Goal: Task Accomplishment & Management: Manage account settings

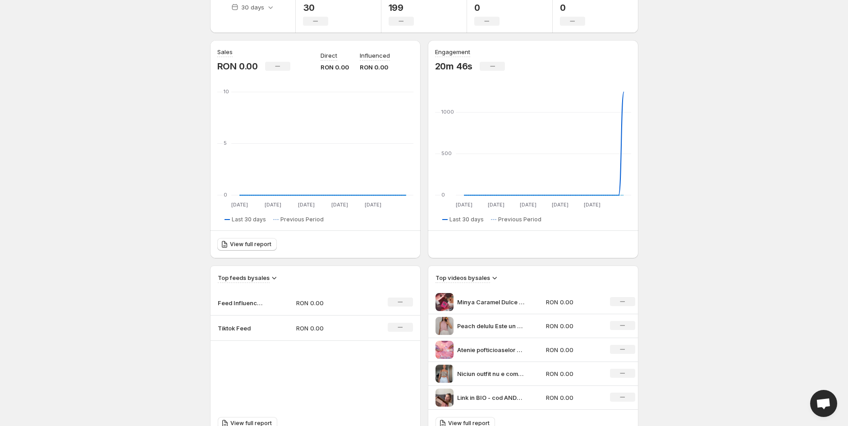
scroll to position [50, 0]
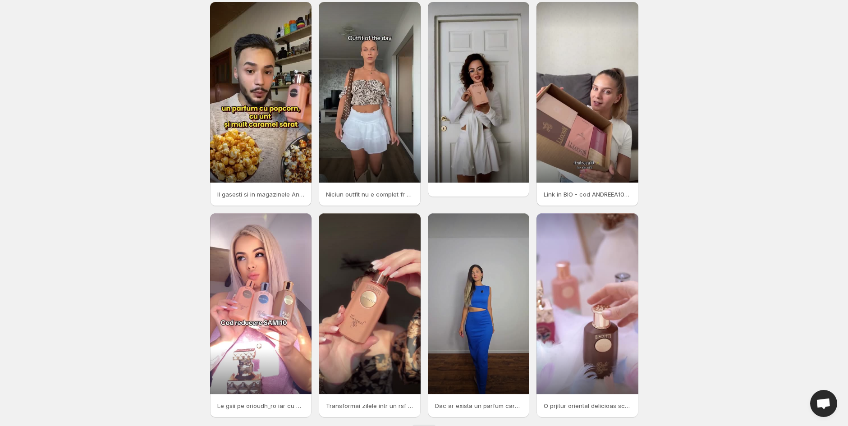
scroll to position [15, 0]
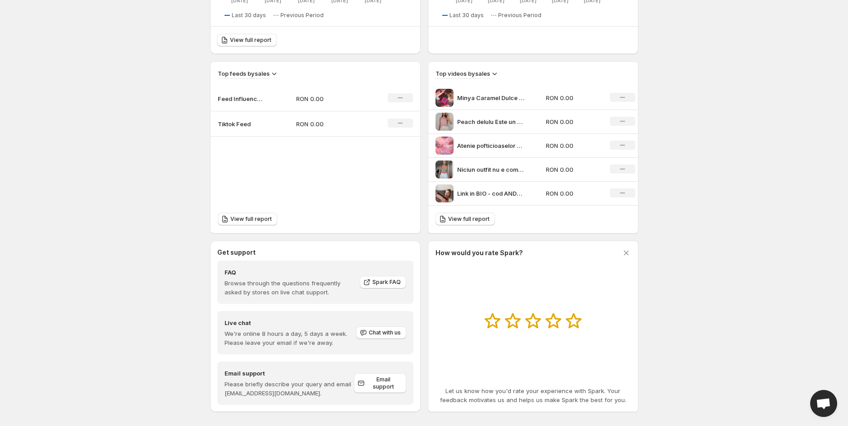
scroll to position [264, 0]
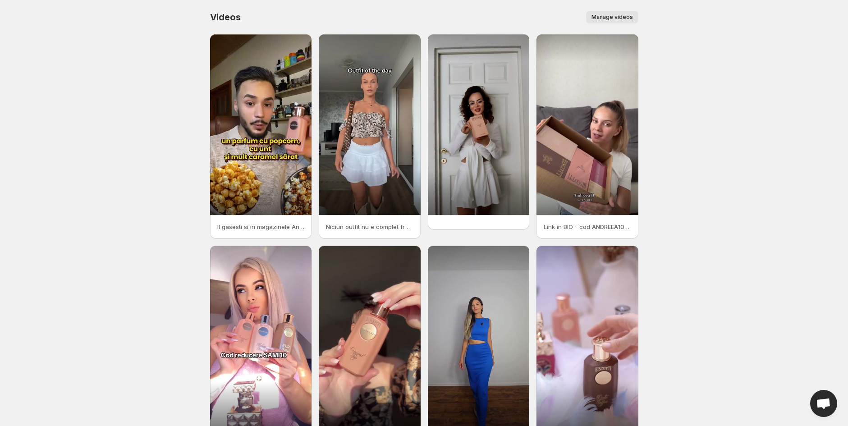
click at [625, 12] on button "Manage videos" at bounding box center [612, 17] width 52 height 13
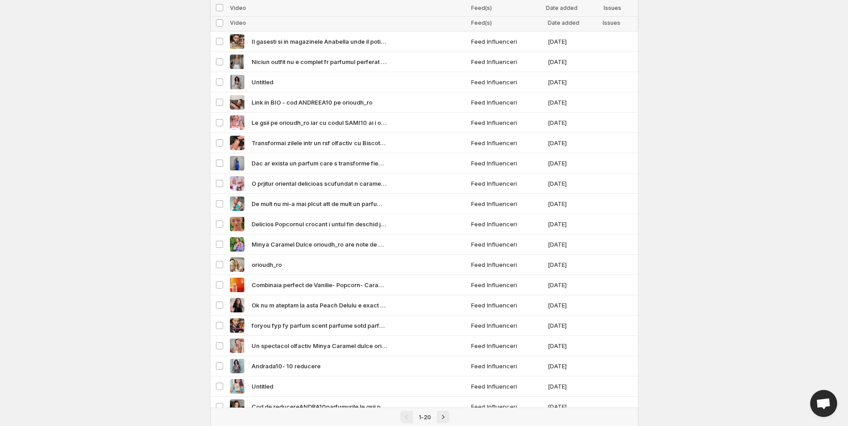
scroll to position [91, 0]
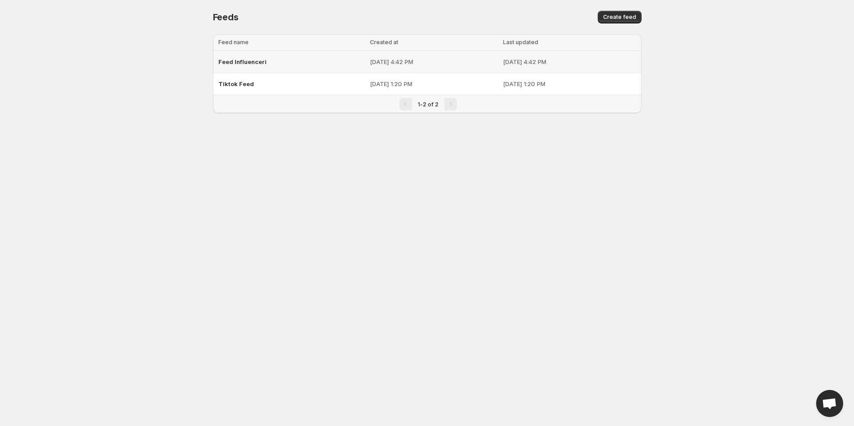
click at [248, 60] on span "Feed Influenceri" at bounding box center [242, 61] width 48 height 7
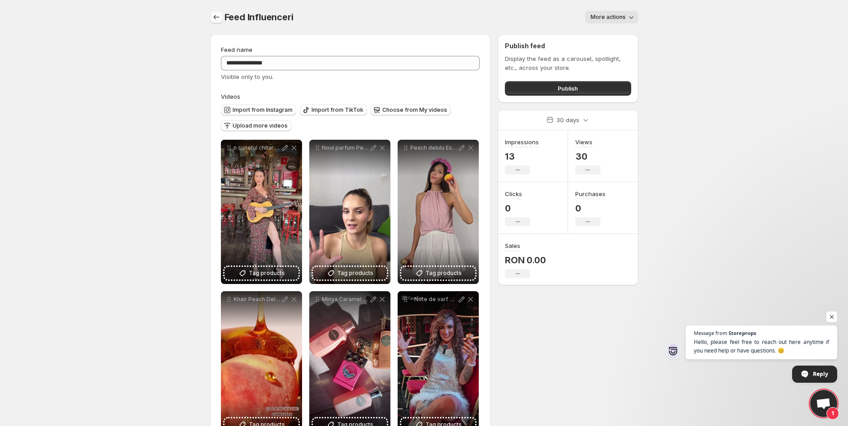
click at [219, 21] on icon "Settings" at bounding box center [216, 17] width 9 height 9
